Goal: Navigation & Orientation: Find specific page/section

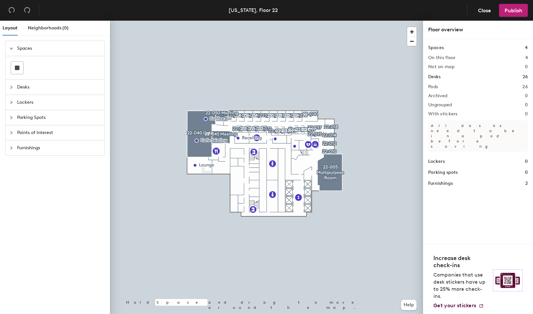
click at [249, 10] on div "[US_STATE], Floor 22" at bounding box center [253, 10] width 49 height 8
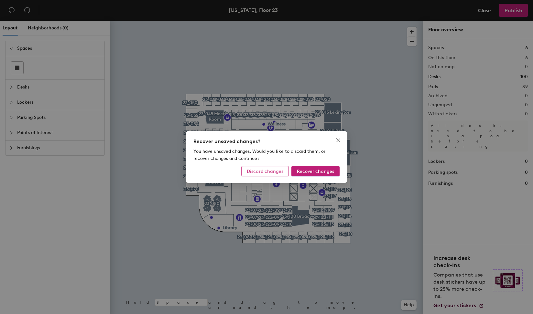
click at [261, 172] on span "Discard changes" at bounding box center [265, 171] width 37 height 5
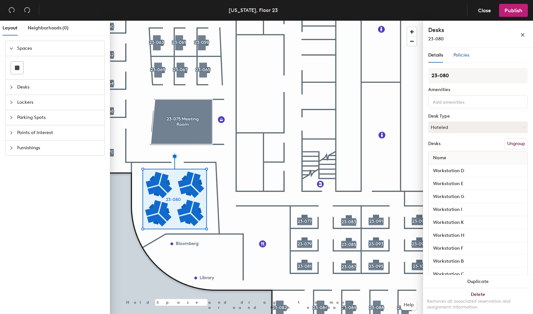
click at [461, 54] on span "Policies" at bounding box center [461, 54] width 16 height 5
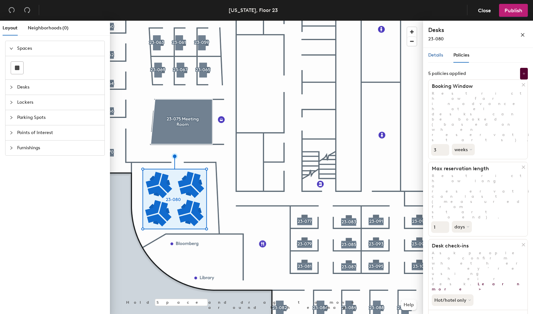
click at [434, 57] on span "Details" at bounding box center [435, 54] width 15 height 5
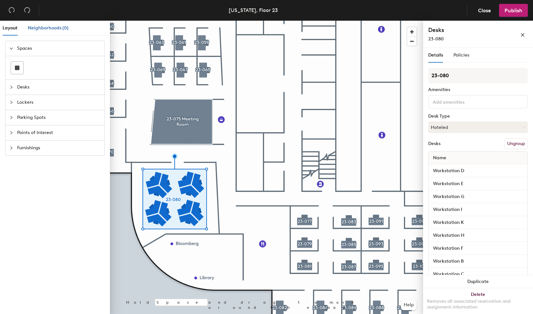
click at [44, 30] on span "Neighborhoods (0)" at bounding box center [48, 27] width 41 height 5
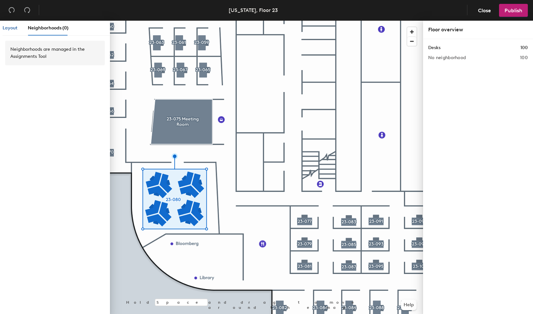
click at [10, 29] on span "Layout" at bounding box center [10, 27] width 15 height 5
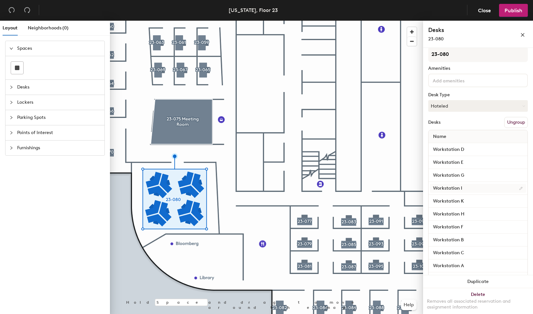
scroll to position [54, 0]
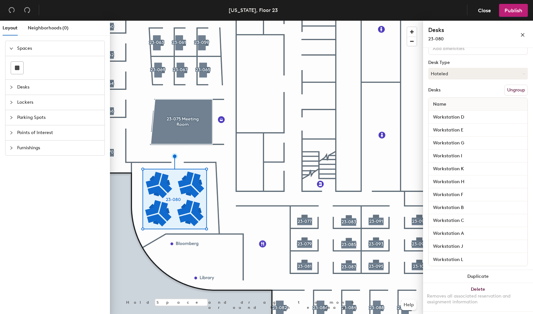
click at [30, 101] on span "Lockers" at bounding box center [58, 102] width 83 height 15
click at [32, 67] on span "Desks" at bounding box center [58, 63] width 83 height 15
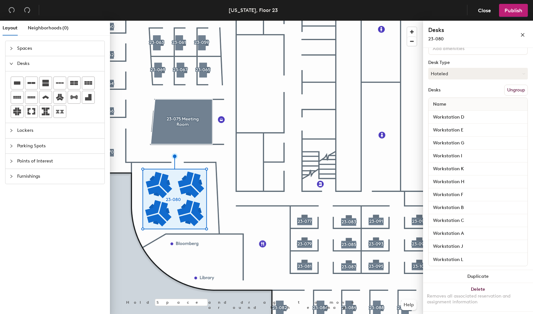
click at [36, 46] on span "Spaces" at bounding box center [58, 48] width 83 height 15
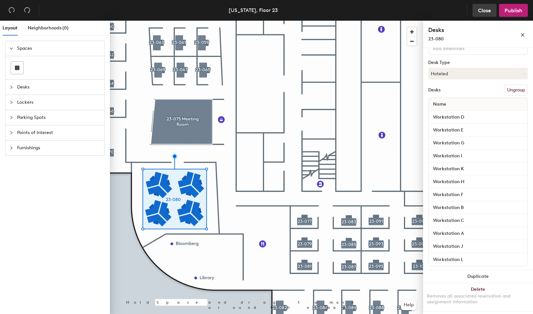
click at [489, 13] on span "Close" at bounding box center [484, 10] width 13 height 6
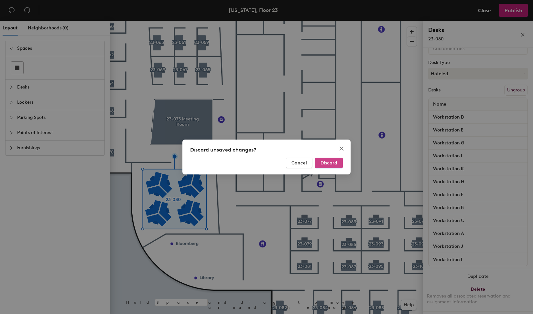
click at [324, 164] on span "Discard" at bounding box center [328, 162] width 17 height 5
